Goal: Information Seeking & Learning: Check status

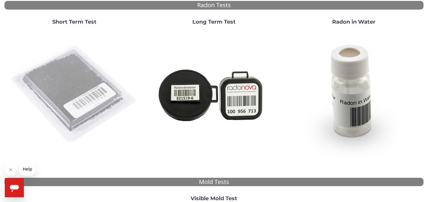
scroll to position [69, 0]
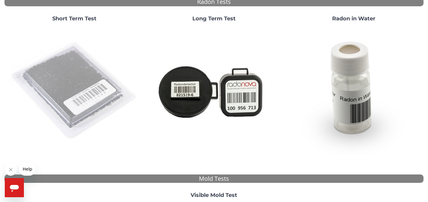
click at [65, 78] on img at bounding box center [74, 91] width 129 height 129
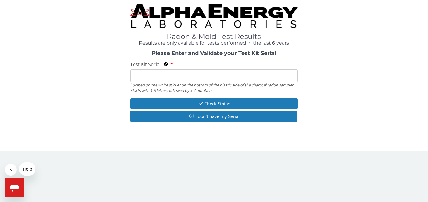
scroll to position [0, 0]
click at [200, 83] on div "Located on the white sticker on the bottom of the plastic side of the charcoal …" at bounding box center [214, 87] width 168 height 11
click at [194, 71] on input "Test Kit Serial Located on the white sticker on the bottom of the plastic side …" at bounding box center [214, 75] width 168 height 13
paste input "AA735016"
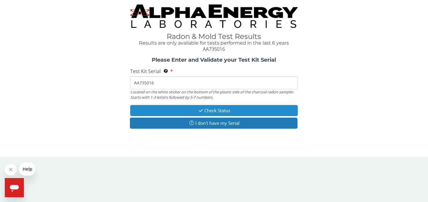
type input "AA735016"
click at [174, 112] on button "Check Status" at bounding box center [214, 110] width 168 height 11
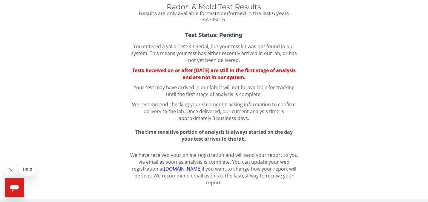
scroll to position [32, 0]
